Goal: Register for event/course

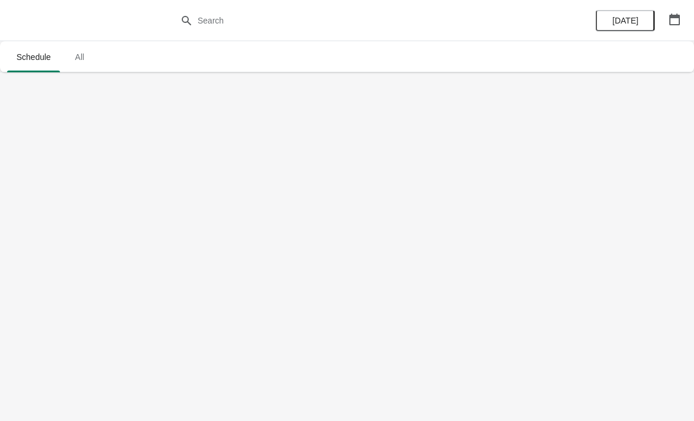
click at [75, 65] on span "All" at bounding box center [79, 56] width 29 height 21
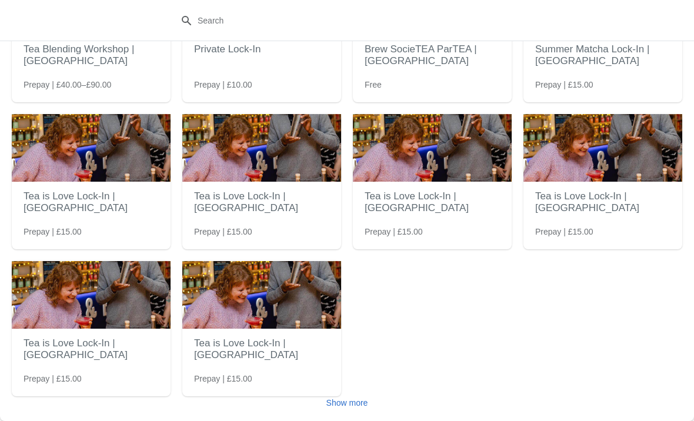
scroll to position [117, 0]
click at [350, 402] on span "Show more" at bounding box center [347, 402] width 42 height 9
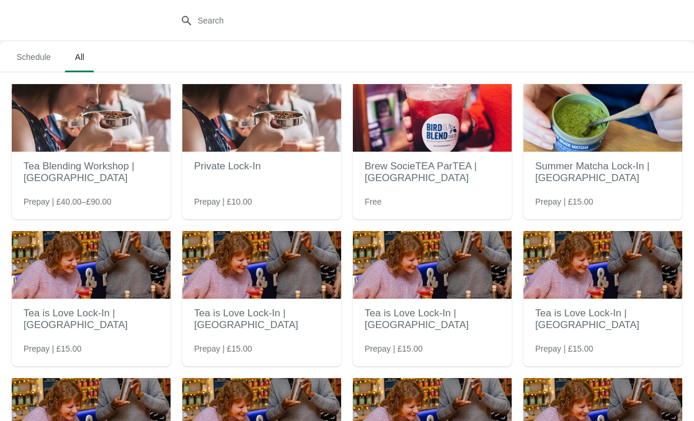
scroll to position [0, 0]
click at [598, 188] on h2 "Summer Matcha Lock-In | [GEOGRAPHIC_DATA]" at bounding box center [602, 172] width 135 height 35
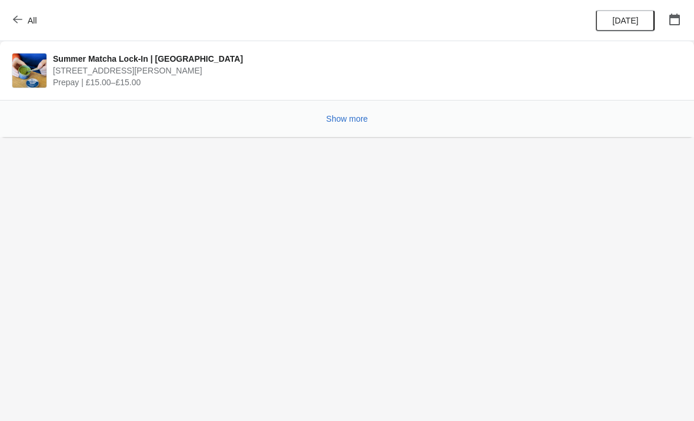
click at [171, 71] on span "41 Gardner Street, Brighton BN1 1UN, UK" at bounding box center [365, 71] width 624 height 12
click at [114, 63] on span "Summer Matcha Lock-In | [GEOGRAPHIC_DATA]" at bounding box center [365, 59] width 624 height 12
click at [346, 122] on span "Show more" at bounding box center [347, 118] width 42 height 9
click at [345, 123] on span "Show more" at bounding box center [347, 118] width 42 height 9
click at [348, 118] on span "Show more" at bounding box center [347, 118] width 42 height 9
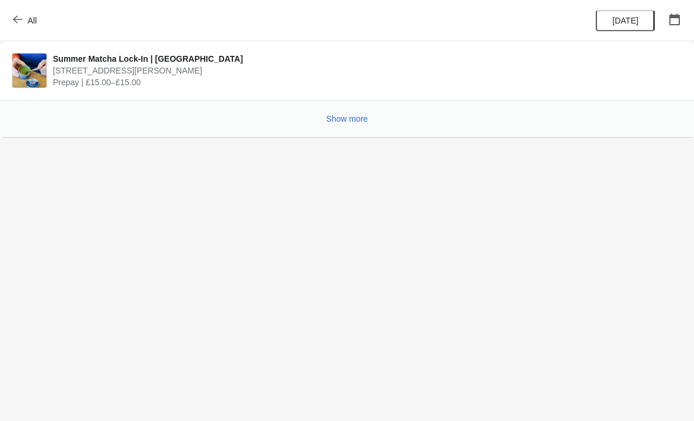
click at [131, 74] on span "41 Gardner Street, Brighton BN1 1UN, UK" at bounding box center [365, 71] width 624 height 12
click at [126, 63] on span "Summer Matcha Lock-In | [GEOGRAPHIC_DATA]" at bounding box center [365, 59] width 624 height 12
click at [129, 71] on span "41 Gardner Street, Brighton BN1 1UN, UK" at bounding box center [365, 71] width 624 height 12
click at [134, 64] on span "Summer Matcha Lock-In | [GEOGRAPHIC_DATA]" at bounding box center [365, 59] width 624 height 12
click at [138, 65] on span "41 Gardner Street, Brighton BN1 1UN, UK" at bounding box center [365, 71] width 624 height 12
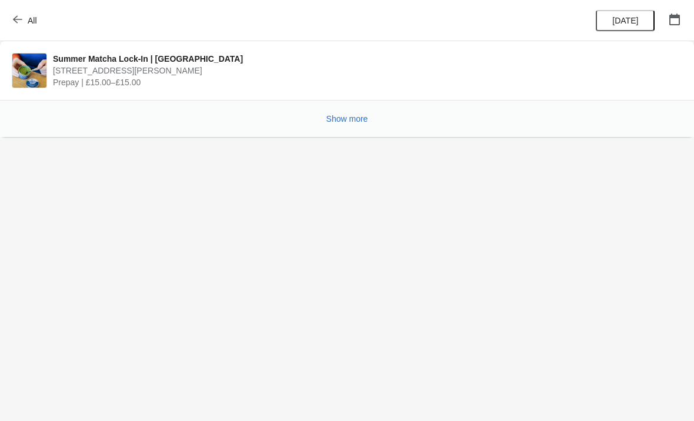
click at [634, 26] on button "[DATE]" at bounding box center [625, 20] width 59 height 21
click at [30, 16] on span "All" at bounding box center [32, 20] width 9 height 9
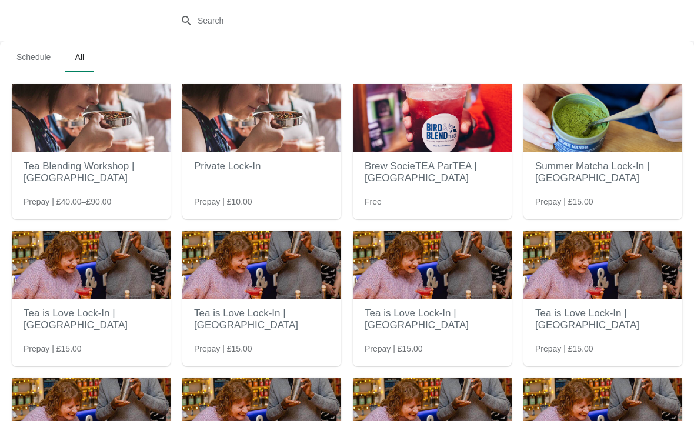
click at [38, 65] on span "Schedule" at bounding box center [33, 56] width 53 height 21
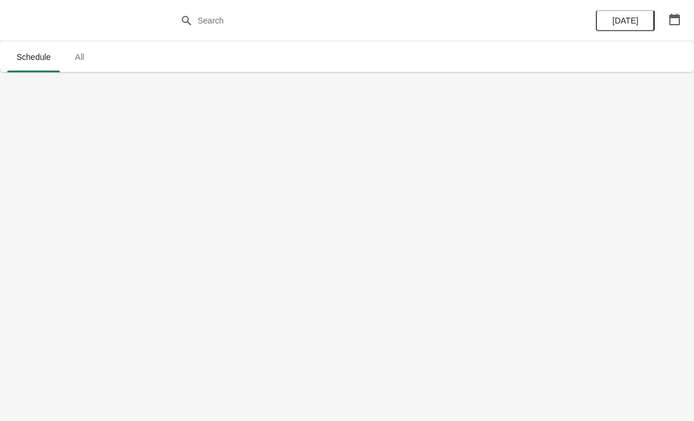
click at [82, 63] on span "All" at bounding box center [79, 56] width 29 height 21
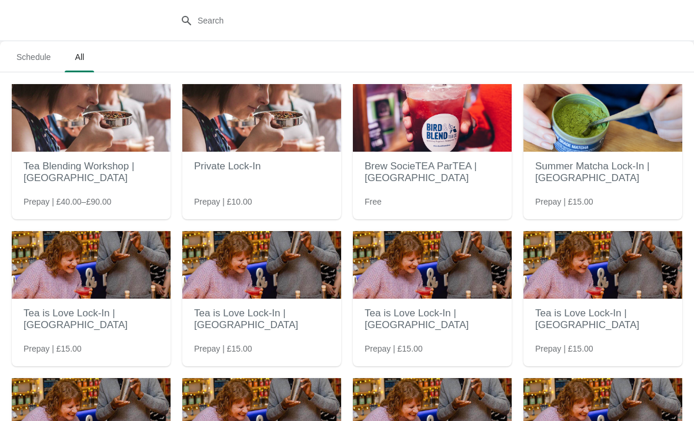
click at [117, 189] on h2 "Tea Blending Workshop | [GEOGRAPHIC_DATA]" at bounding box center [91, 172] width 135 height 35
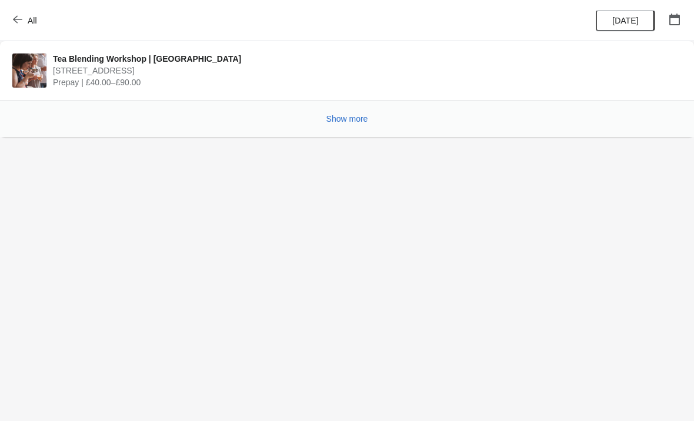
click at [133, 76] on span "Prepay | £40.00–£90.00" at bounding box center [365, 82] width 624 height 12
click at [106, 64] on span "Tea Blending Workshop | [GEOGRAPHIC_DATA]" at bounding box center [365, 59] width 624 height 12
click at [138, 78] on span "Prepay | £40.00–£90.00" at bounding box center [365, 82] width 624 height 12
click at [169, 70] on span "[STREET_ADDRESS]" at bounding box center [365, 71] width 624 height 12
click at [158, 55] on span "Tea Blending Workshop | [GEOGRAPHIC_DATA]" at bounding box center [365, 59] width 624 height 12
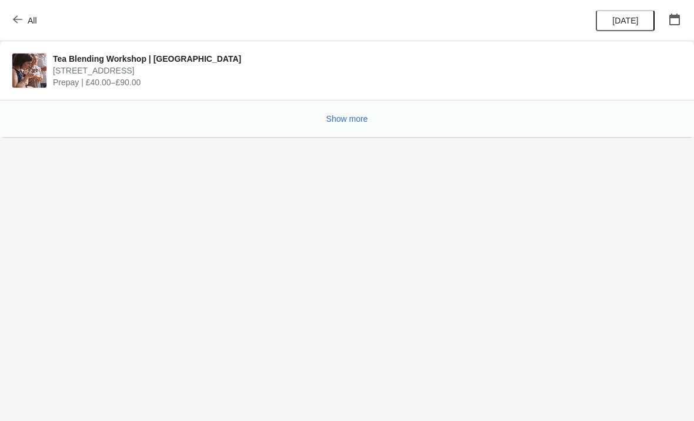
click at [28, 21] on span "All" at bounding box center [32, 20] width 9 height 9
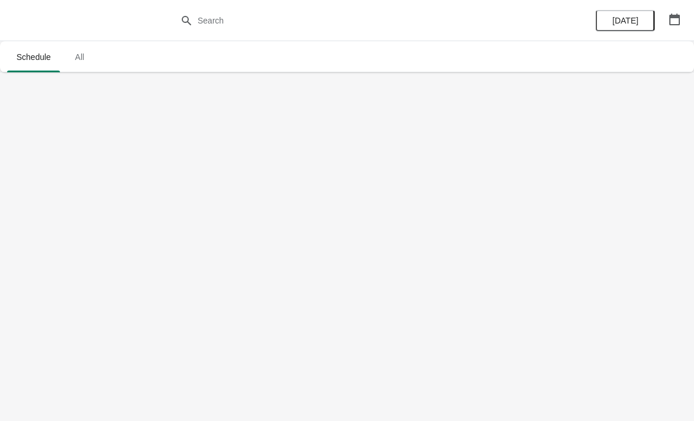
click at [88, 64] on span "All" at bounding box center [79, 56] width 29 height 21
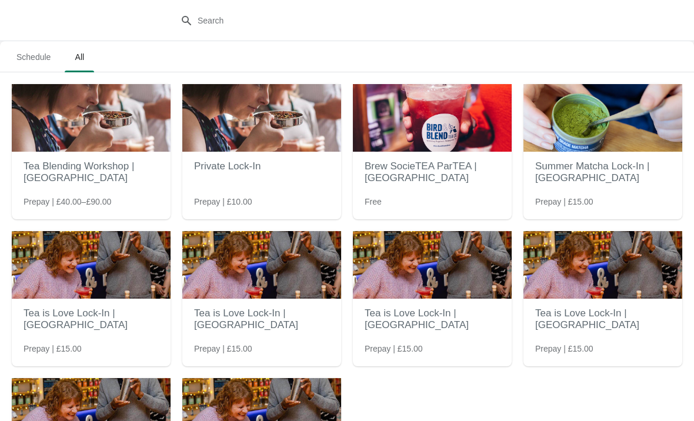
click at [31, 45] on button "Schedule" at bounding box center [34, 57] width 58 height 31
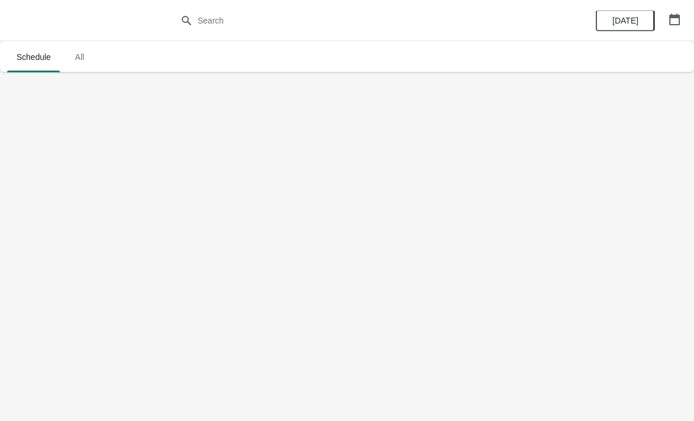
click at [84, 36] on div at bounding box center [347, 20] width 694 height 41
click at [74, 62] on span "All" at bounding box center [79, 56] width 29 height 21
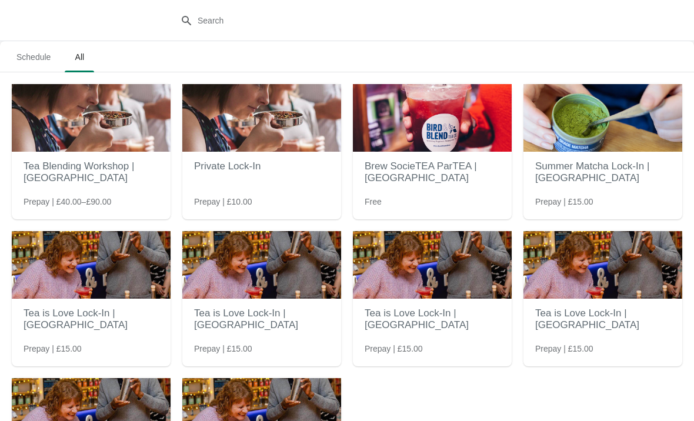
click at [89, 179] on h2 "Tea Blending Workshop | [GEOGRAPHIC_DATA]" at bounding box center [91, 172] width 135 height 35
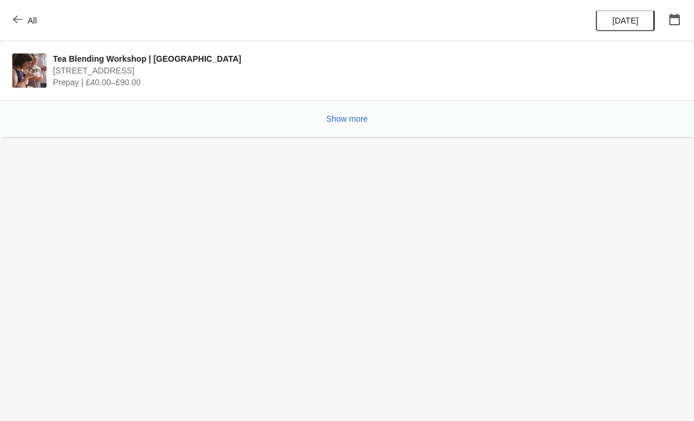
click at [148, 66] on span "[STREET_ADDRESS]" at bounding box center [365, 71] width 624 height 12
click at [15, 29] on button "All" at bounding box center [26, 20] width 41 height 21
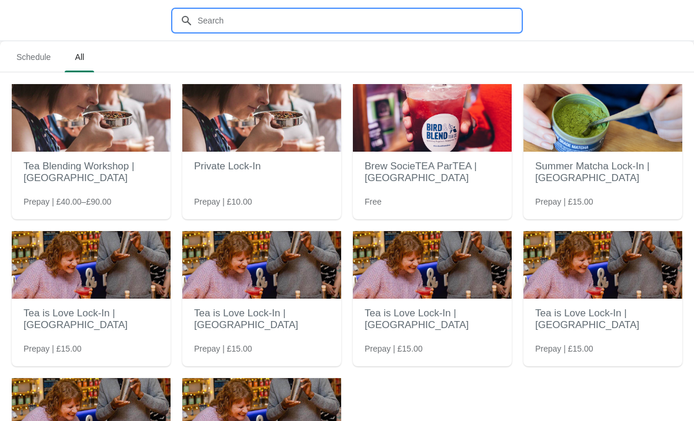
click at [310, 22] on input "text" at bounding box center [359, 20] width 324 height 21
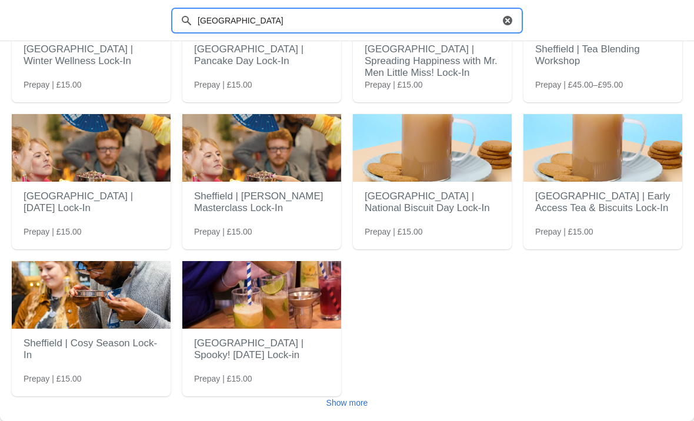
scroll to position [117, 0]
type input "[GEOGRAPHIC_DATA]"
click at [349, 405] on span "Show more" at bounding box center [347, 402] width 42 height 9
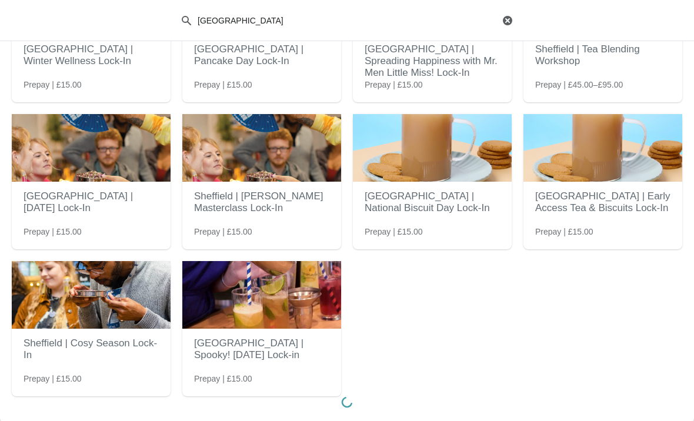
scroll to position [104, 0]
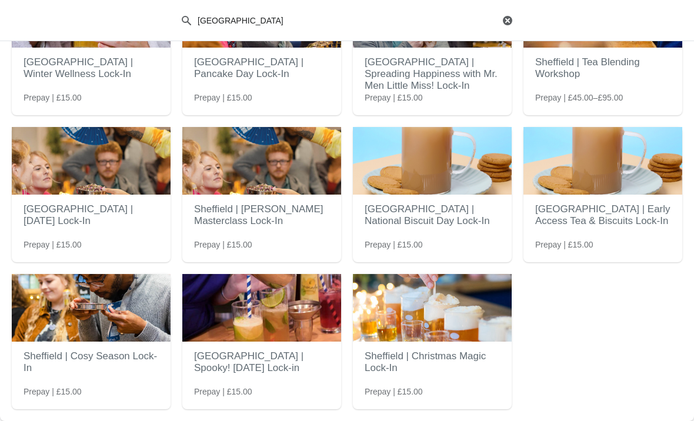
click at [443, 372] on h2 "Sheffield | Christmas Magic Lock-In" at bounding box center [432, 362] width 135 height 35
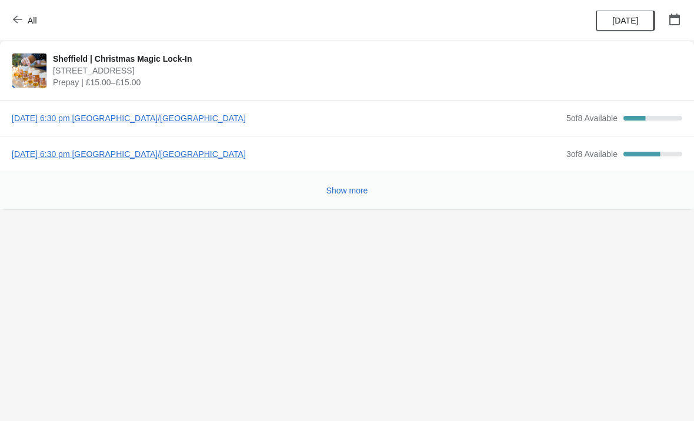
click at [160, 119] on span "[DATE] 6:30 pm [GEOGRAPHIC_DATA]/[GEOGRAPHIC_DATA]" at bounding box center [286, 118] width 549 height 12
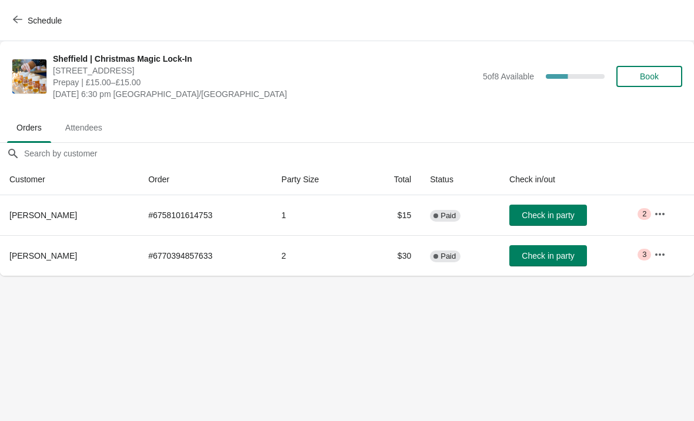
click at [32, 24] on span "Schedule" at bounding box center [45, 20] width 34 height 9
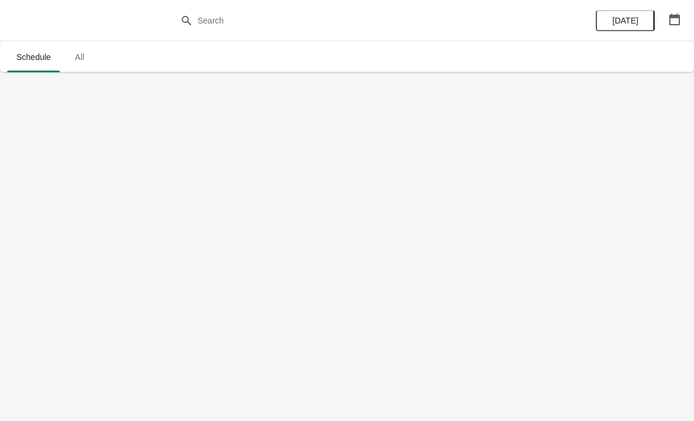
click at [81, 69] on button "All" at bounding box center [79, 57] width 34 height 31
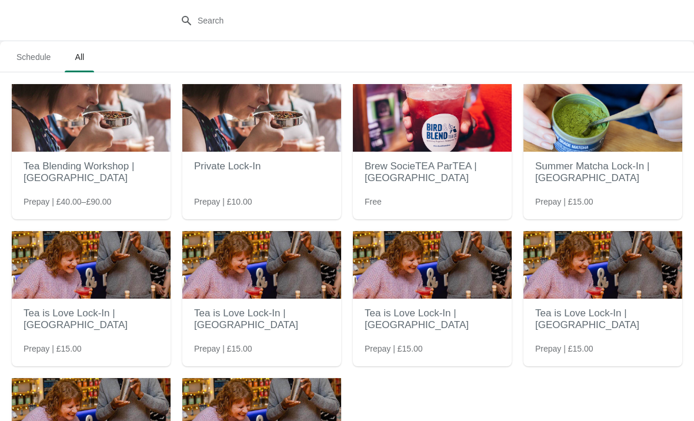
click at [35, 44] on button "Schedule" at bounding box center [34, 57] width 58 height 31
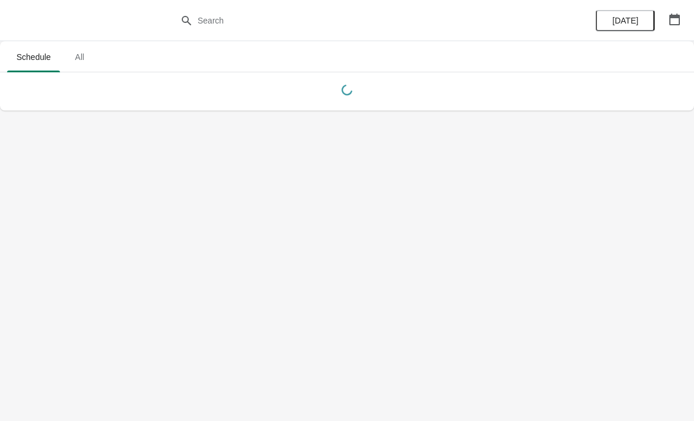
click at [640, 1] on div "[DATE]" at bounding box center [638, 20] width 112 height 41
click at [636, 17] on span "[DATE]" at bounding box center [625, 20] width 26 height 9
